Goal: Transaction & Acquisition: Purchase product/service

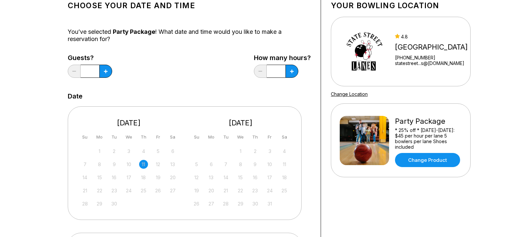
scroll to position [33, 0]
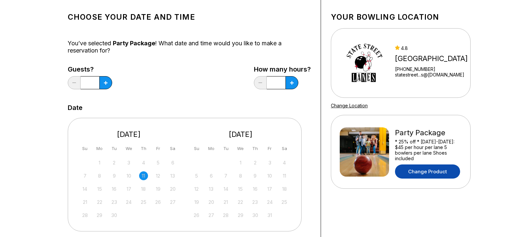
click at [442, 169] on link "Change Product" at bounding box center [427, 172] width 65 height 14
